Goal: Task Accomplishment & Management: Manage account settings

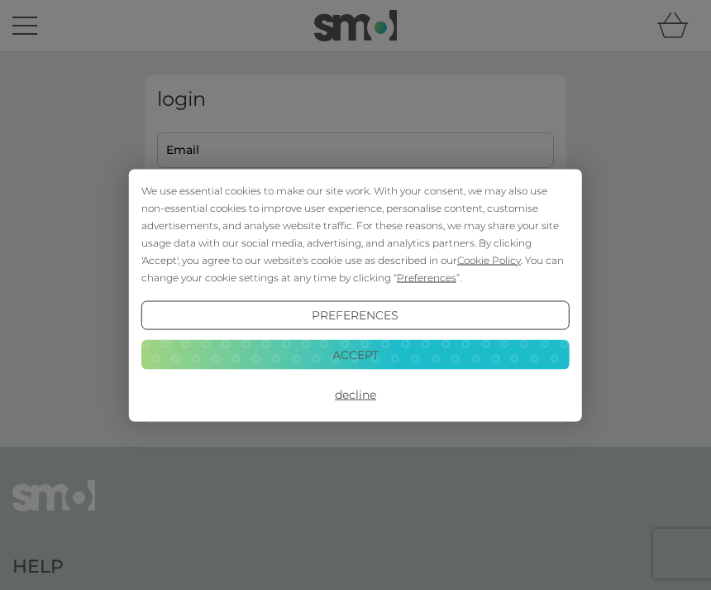
click at [359, 405] on button "Decline" at bounding box center [355, 395] width 428 height 30
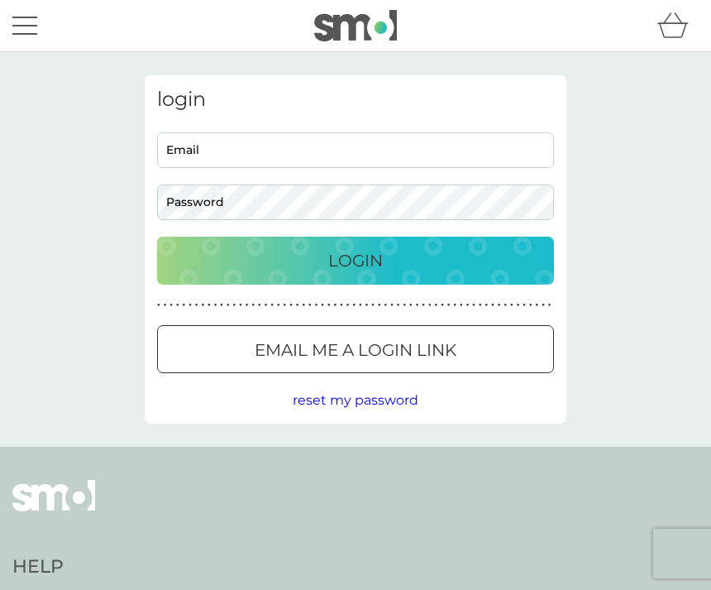
click at [241, 146] on input "Email" at bounding box center [355, 150] width 397 height 36
type input "sally.jenkins1@gmail.com"
click at [356, 260] on button "Login" at bounding box center [355, 261] width 397 height 48
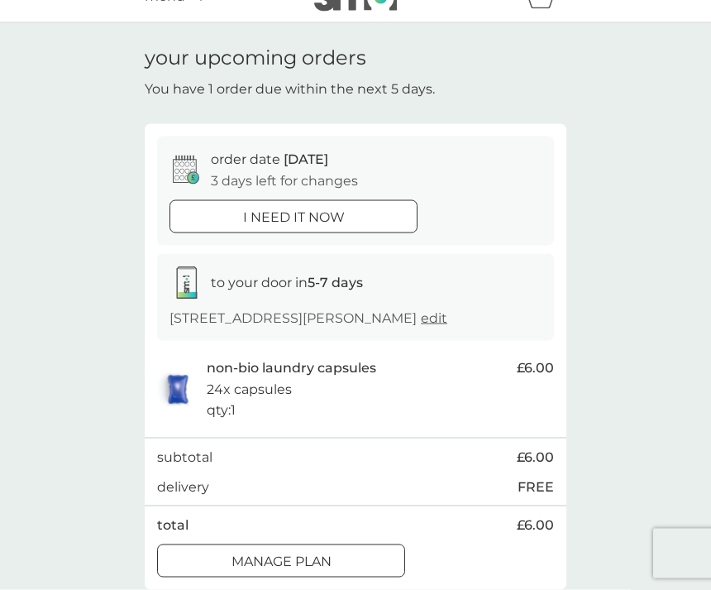
scroll to position [30, 0]
click at [304, 558] on div at bounding box center [281, 560] width 60 height 17
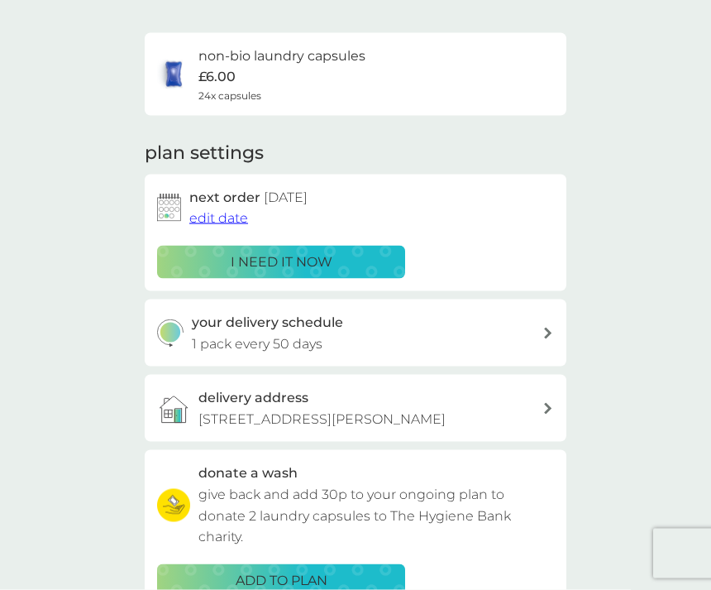
scroll to position [103, 0]
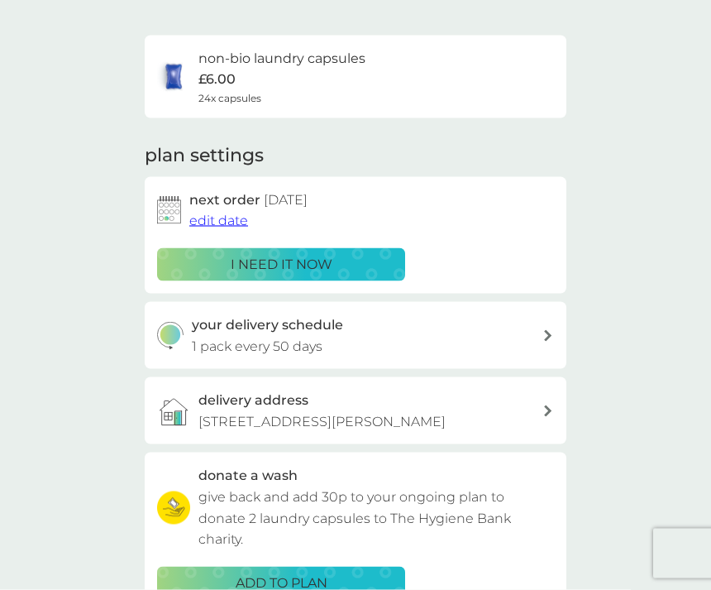
click at [232, 219] on span "edit date" at bounding box center [218, 221] width 59 height 16
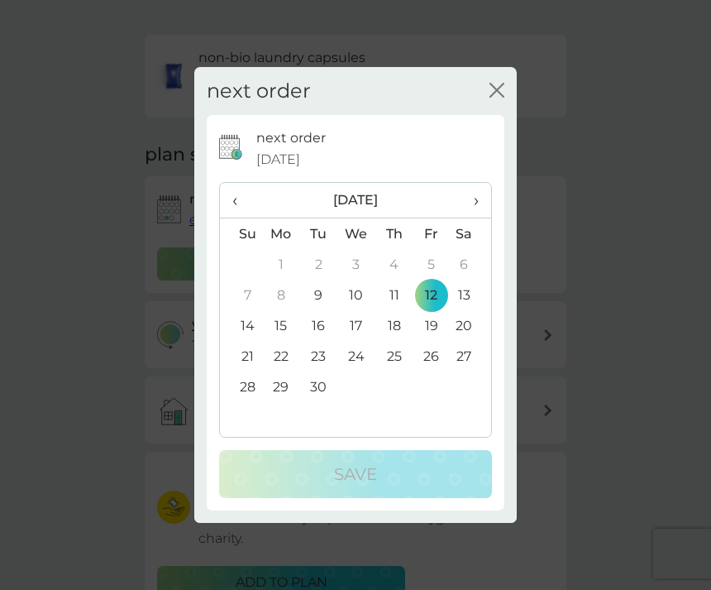
click at [481, 218] on th "›" at bounding box center [470, 201] width 41 height 36
click at [439, 341] on td "17" at bounding box center [431, 325] width 37 height 31
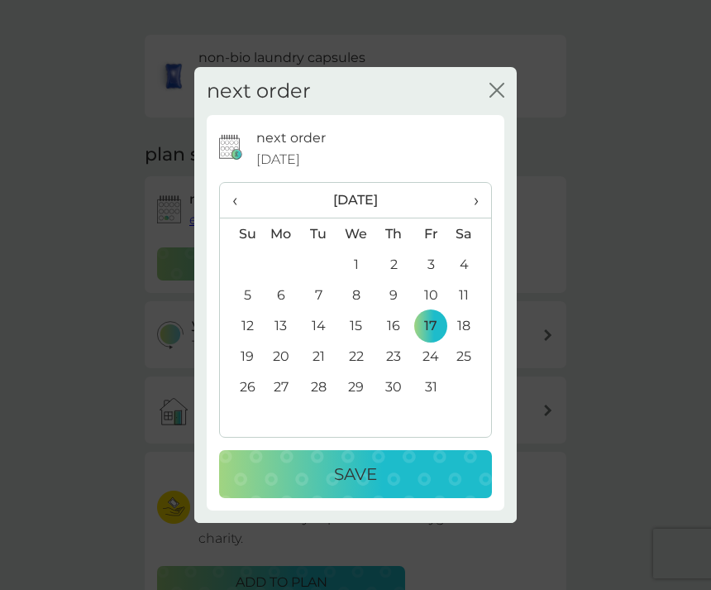
click at [371, 487] on p "Save" at bounding box center [355, 474] width 43 height 26
